Goal: Task Accomplishment & Management: Use online tool/utility

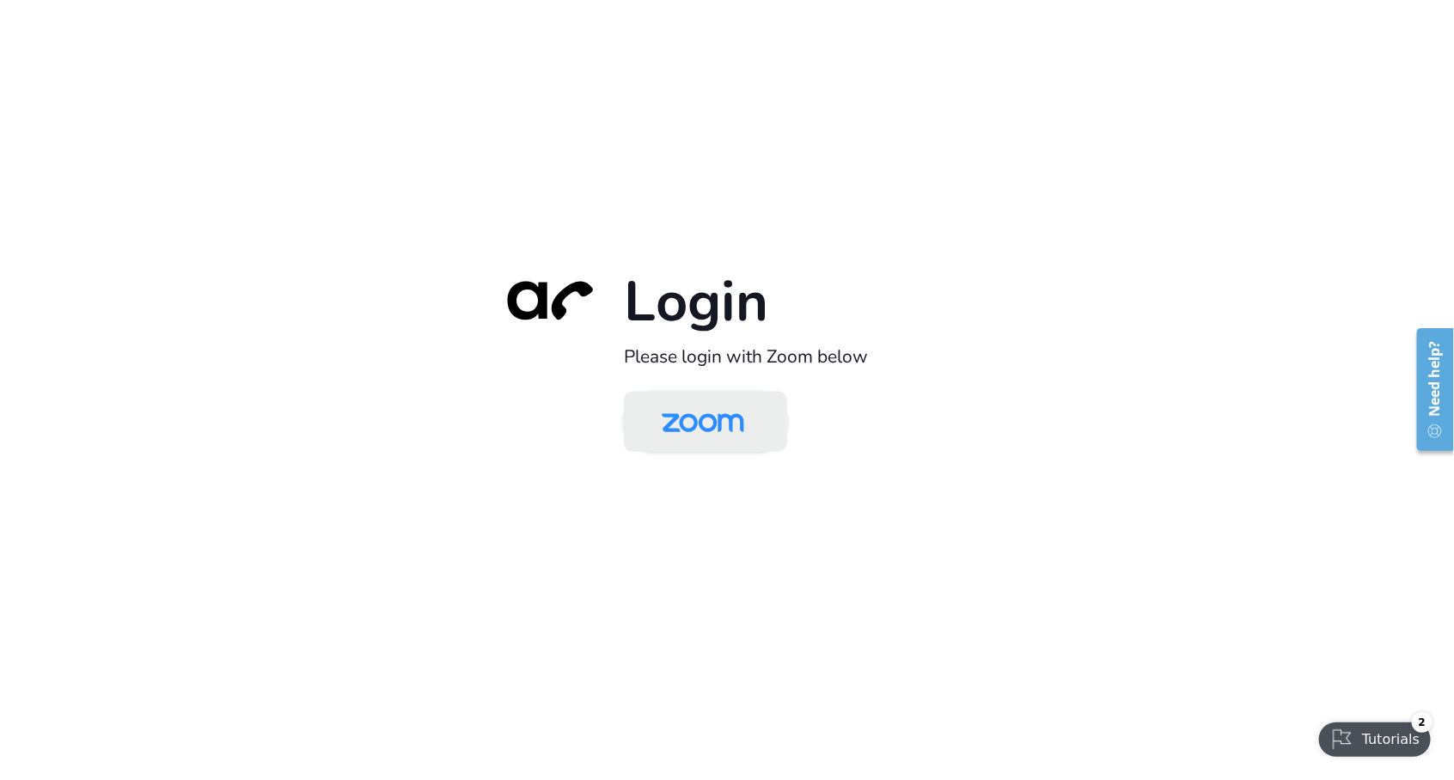
click at [702, 430] on img at bounding box center [703, 423] width 119 height 56
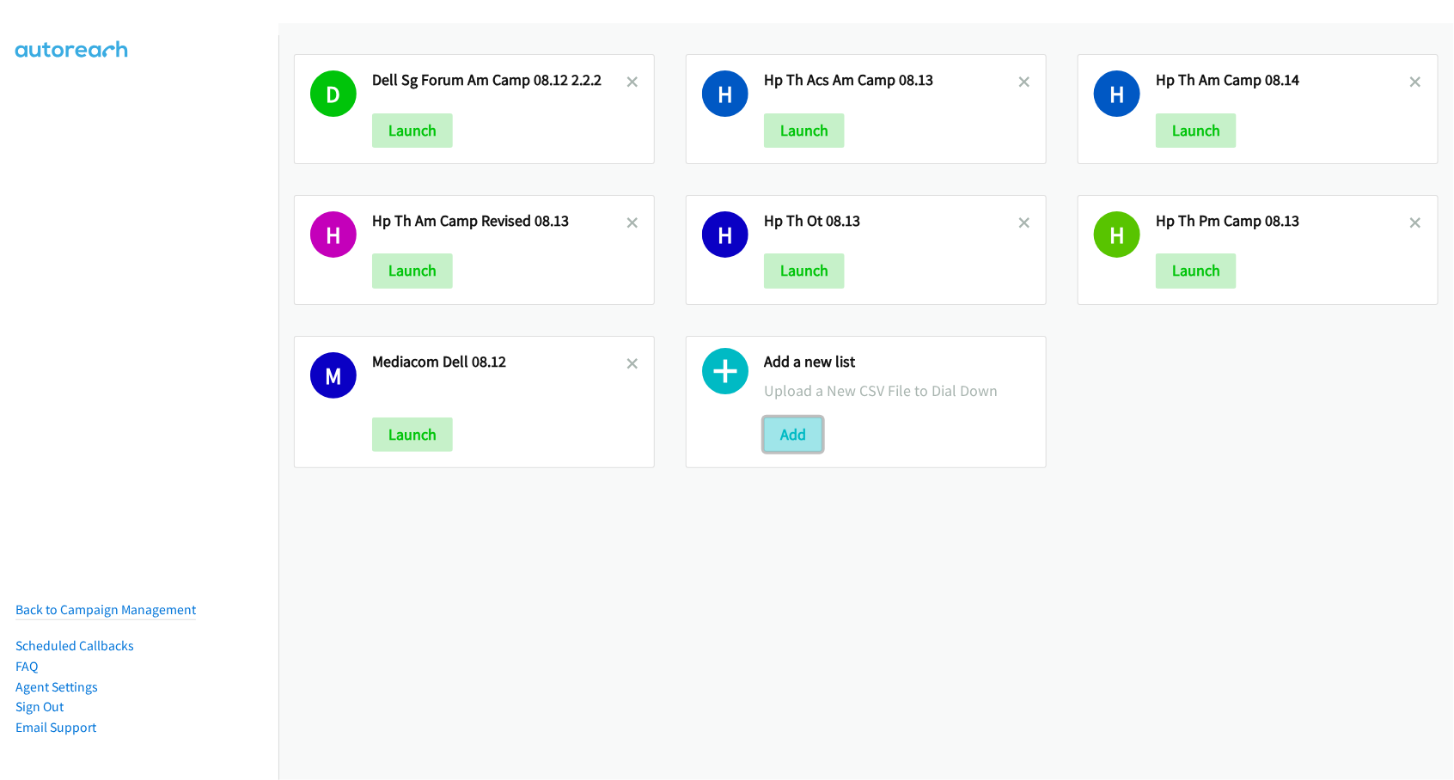
click at [786, 431] on button "Add" at bounding box center [793, 435] width 58 height 34
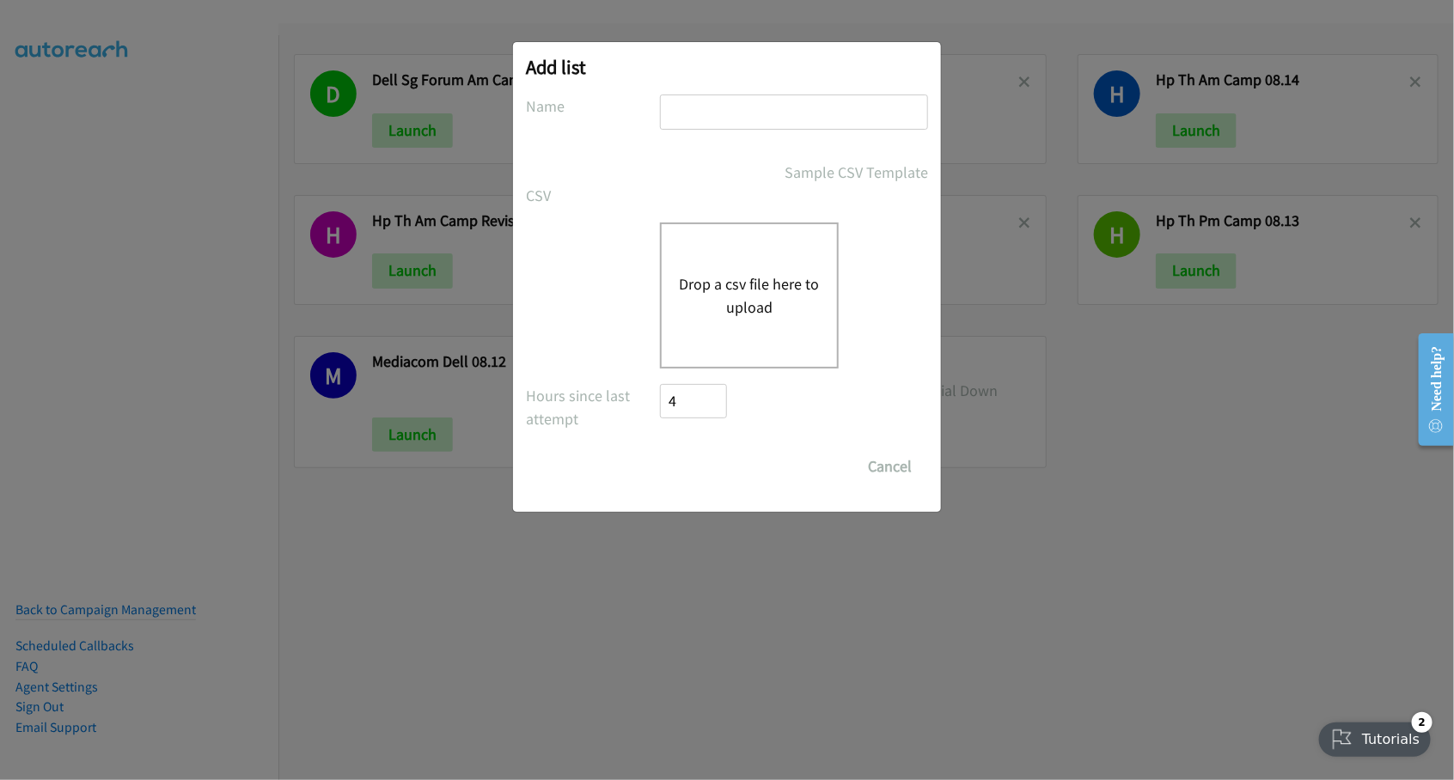
click at [736, 290] on button "Drop a csv file here to upload" at bounding box center [749, 295] width 141 height 46
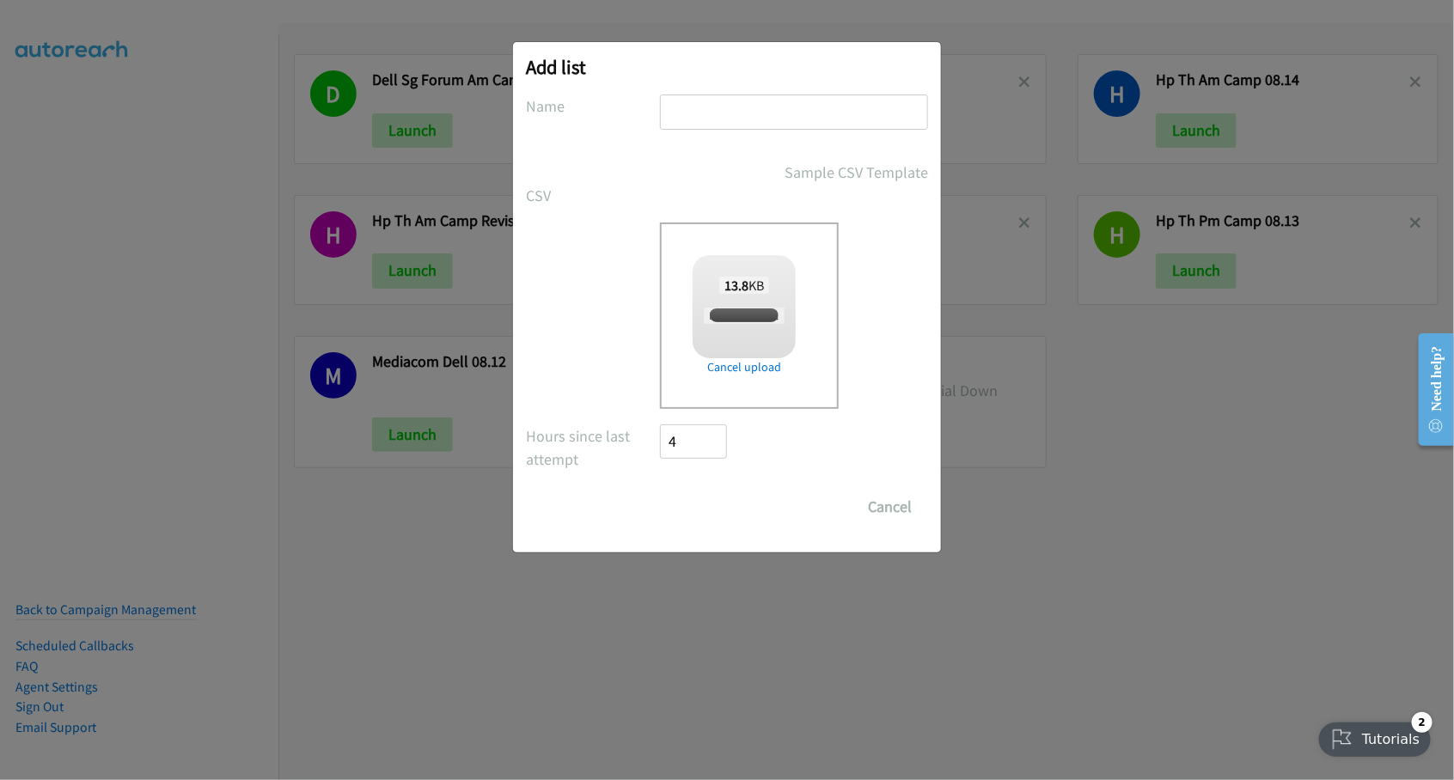
checkbox input "true"
click at [773, 110] on input "text" at bounding box center [794, 112] width 268 height 35
type input "HP TH PM Camp"
click at [660, 490] on input "Save List" at bounding box center [705, 507] width 90 height 34
